Goal: Check status: Check status

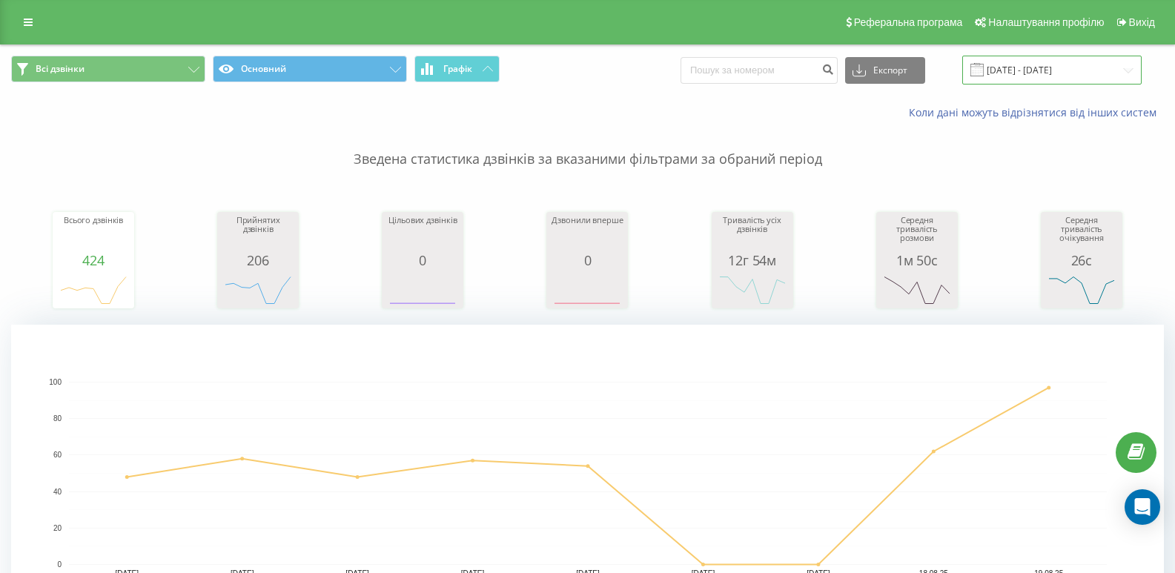
click at [1058, 79] on input "[DATE] - [DATE]" at bounding box center [1052, 70] width 179 height 29
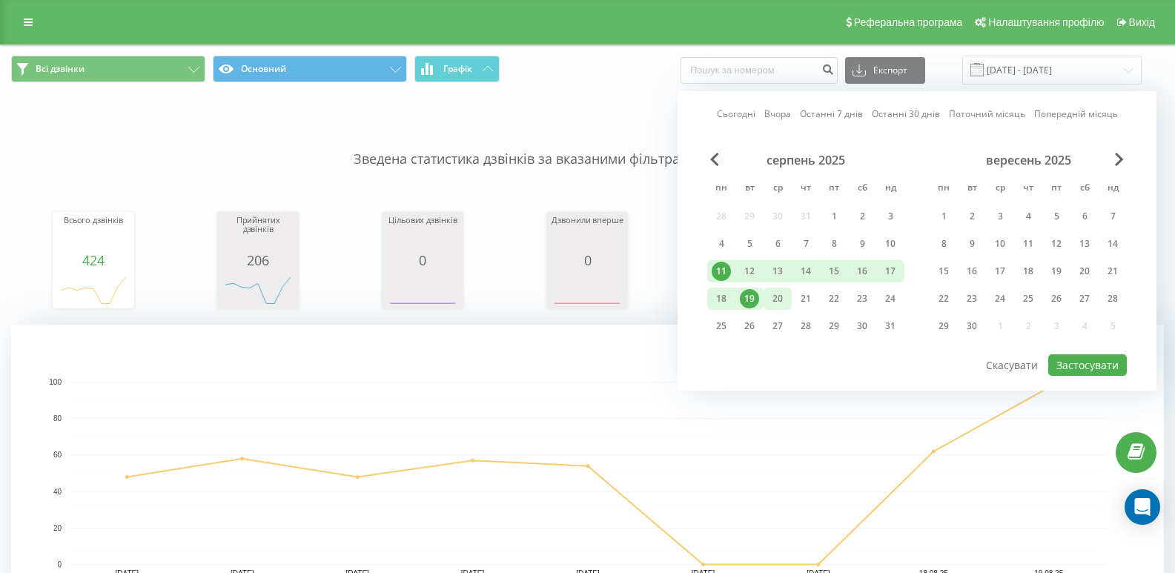
click at [776, 298] on div "20" at bounding box center [777, 298] width 19 height 19
click at [1124, 365] on button "Застосувати" at bounding box center [1088, 366] width 79 height 22
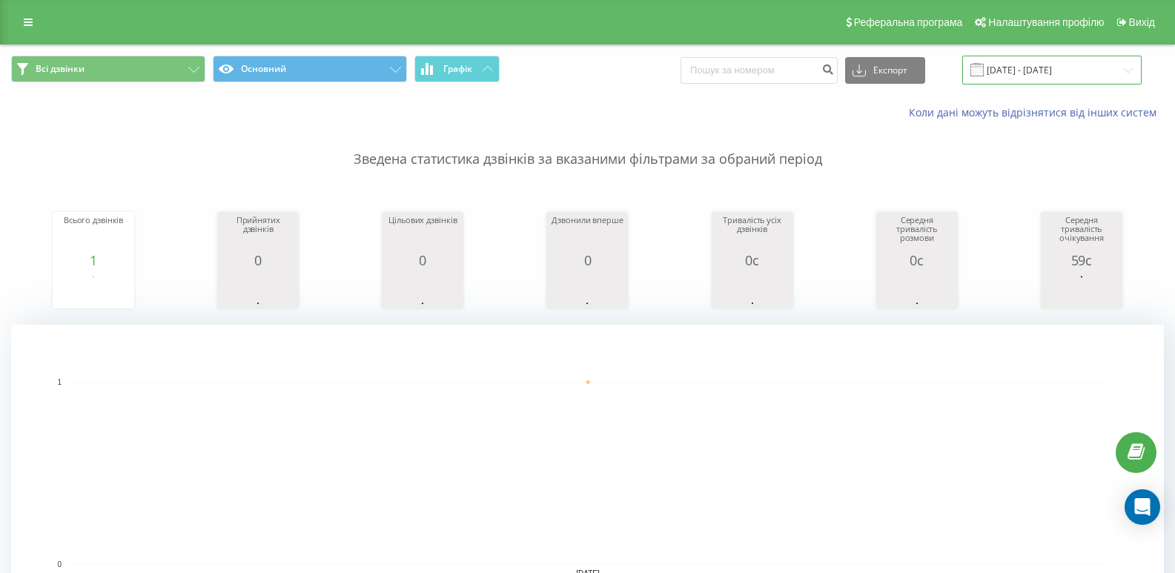
click at [1033, 64] on input "[DATE] - [DATE]" at bounding box center [1052, 70] width 179 height 29
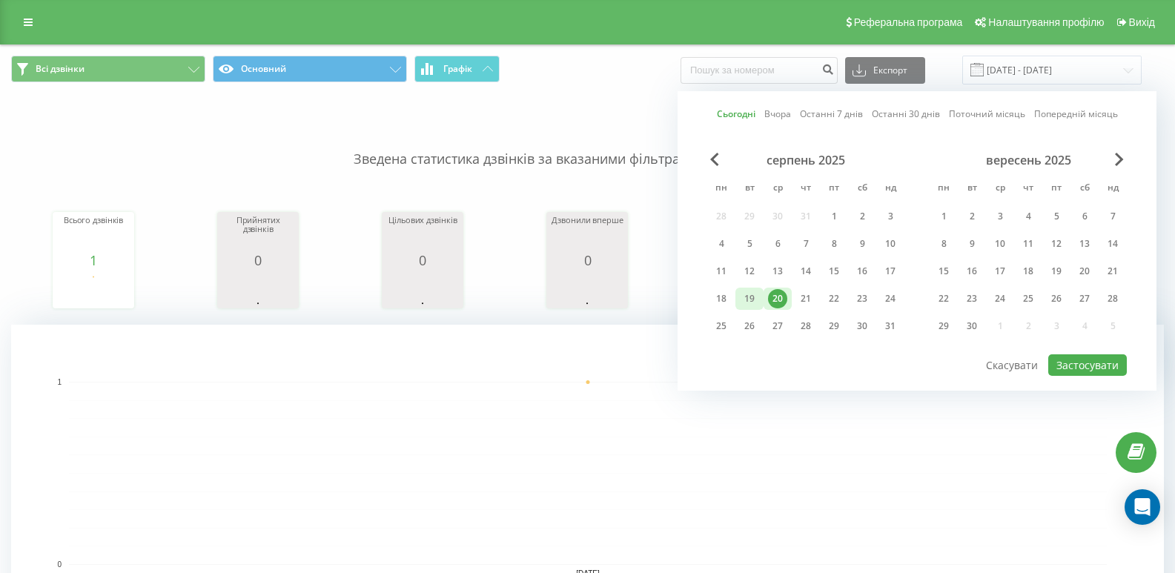
click at [751, 300] on div "19" at bounding box center [749, 298] width 19 height 19
click at [1105, 360] on button "Застосувати" at bounding box center [1088, 366] width 79 height 22
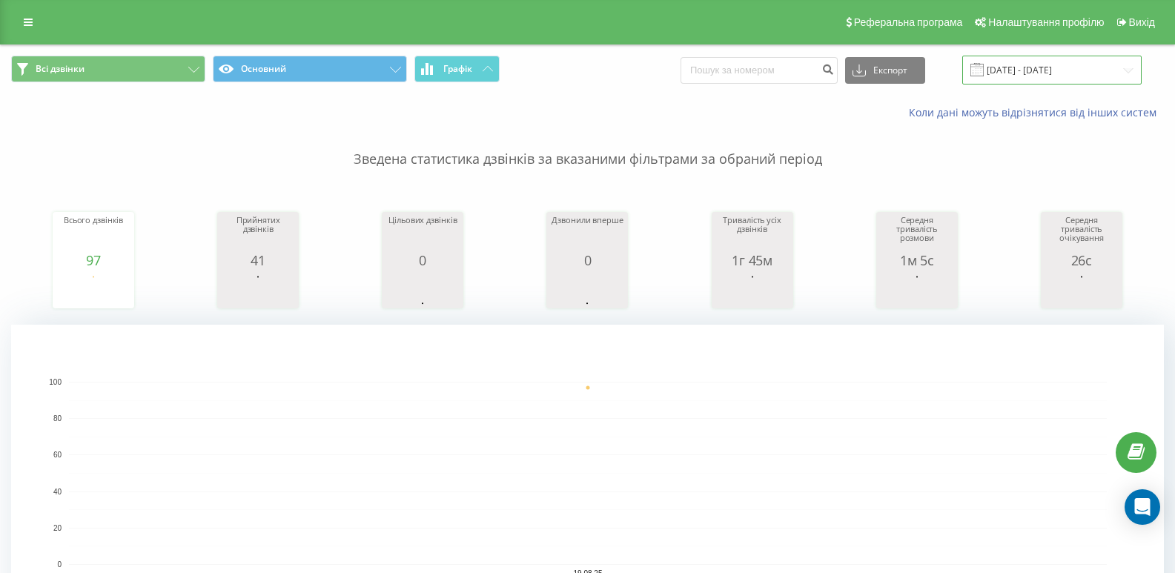
click at [1061, 62] on input "[DATE] - [DATE]" at bounding box center [1052, 70] width 179 height 29
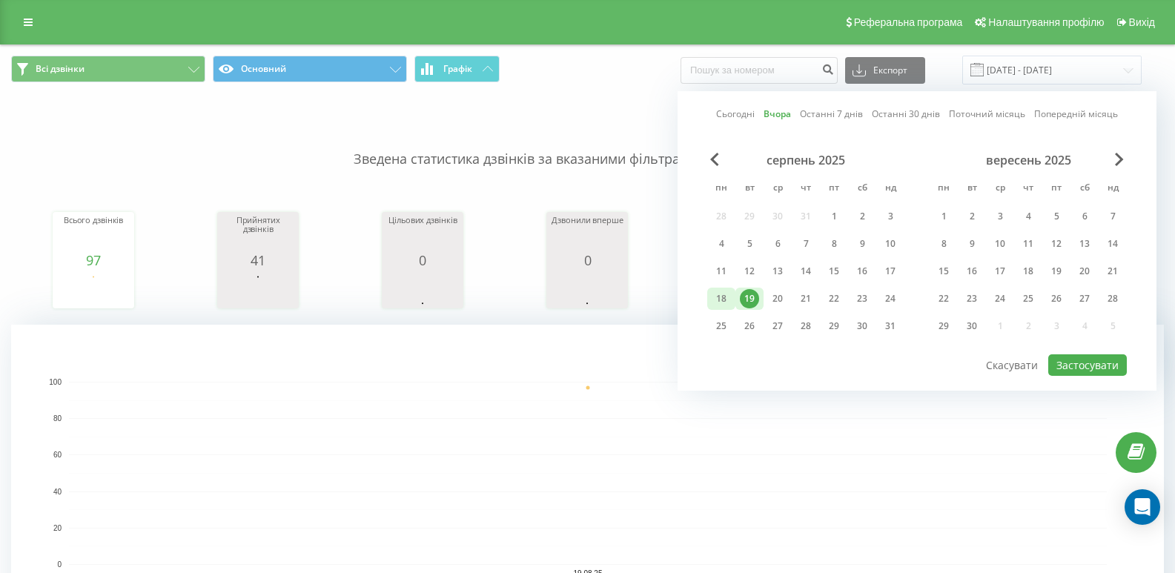
click at [723, 303] on div "18" at bounding box center [721, 298] width 19 height 19
click at [827, 299] on div "22" at bounding box center [834, 298] width 19 height 19
click at [1112, 362] on button "Застосувати" at bounding box center [1088, 366] width 79 height 22
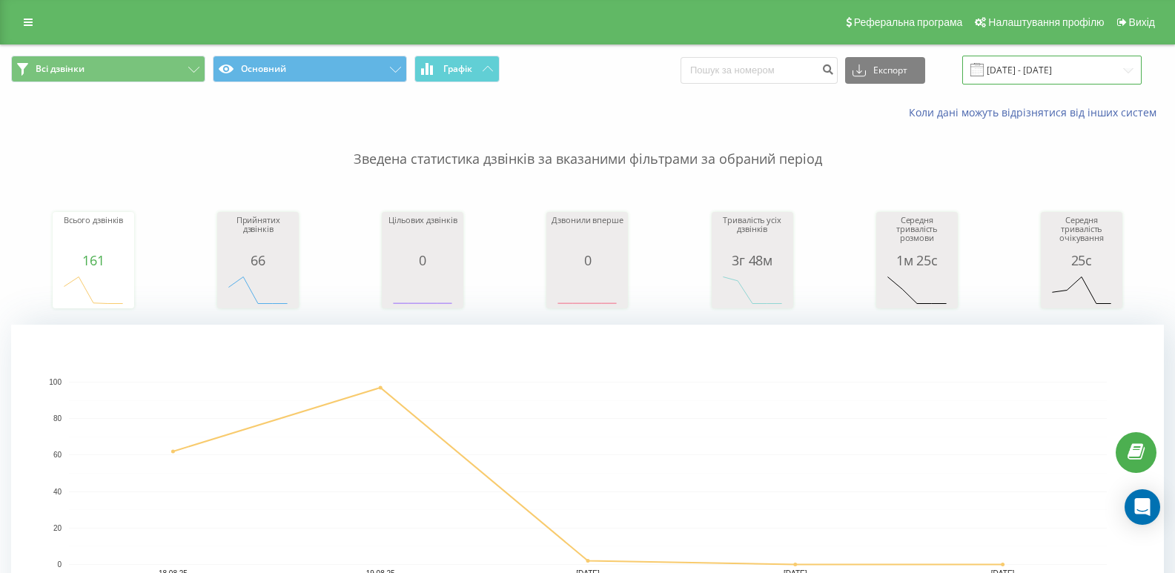
click at [1031, 71] on input "[DATE] - [DATE]" at bounding box center [1052, 70] width 179 height 29
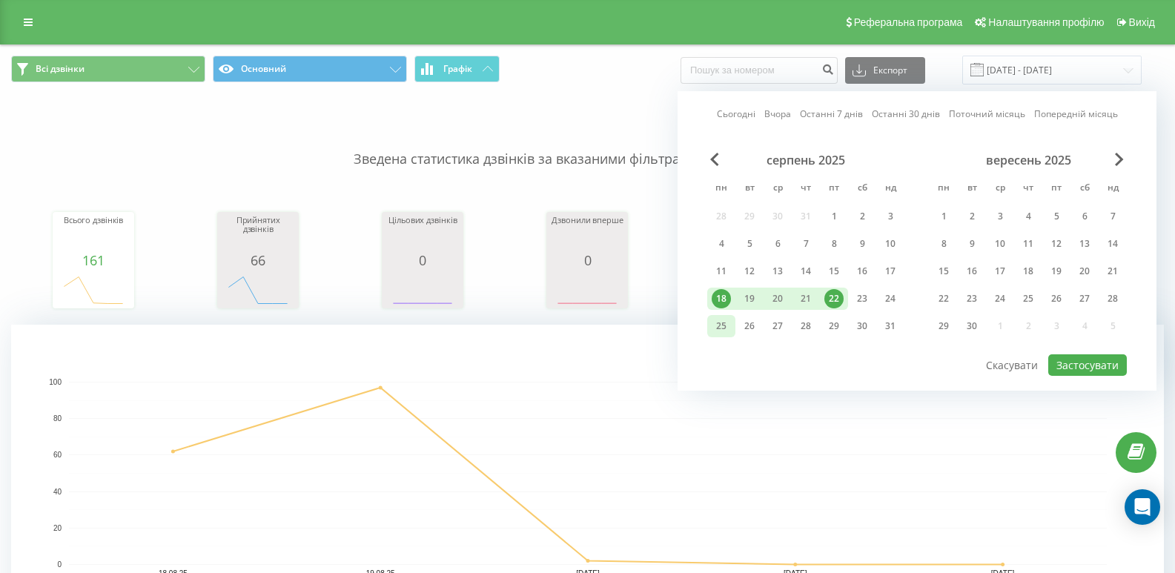
click at [713, 328] on div "25" at bounding box center [721, 326] width 19 height 19
click at [719, 303] on div "18" at bounding box center [721, 298] width 19 height 19
click at [723, 325] on div "25" at bounding box center [721, 326] width 19 height 19
click at [771, 302] on div "20" at bounding box center [777, 298] width 19 height 19
click at [1092, 369] on button "Застосувати" at bounding box center [1088, 366] width 79 height 22
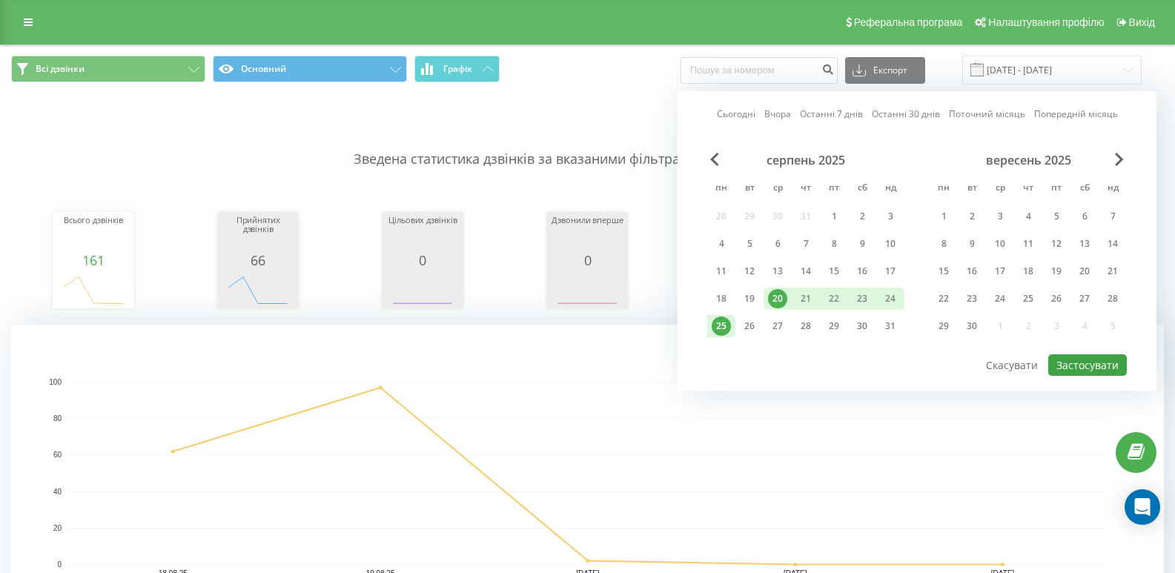
type input "[DATE] - [DATE]"
